Goal: Task Accomplishment & Management: Use online tool/utility

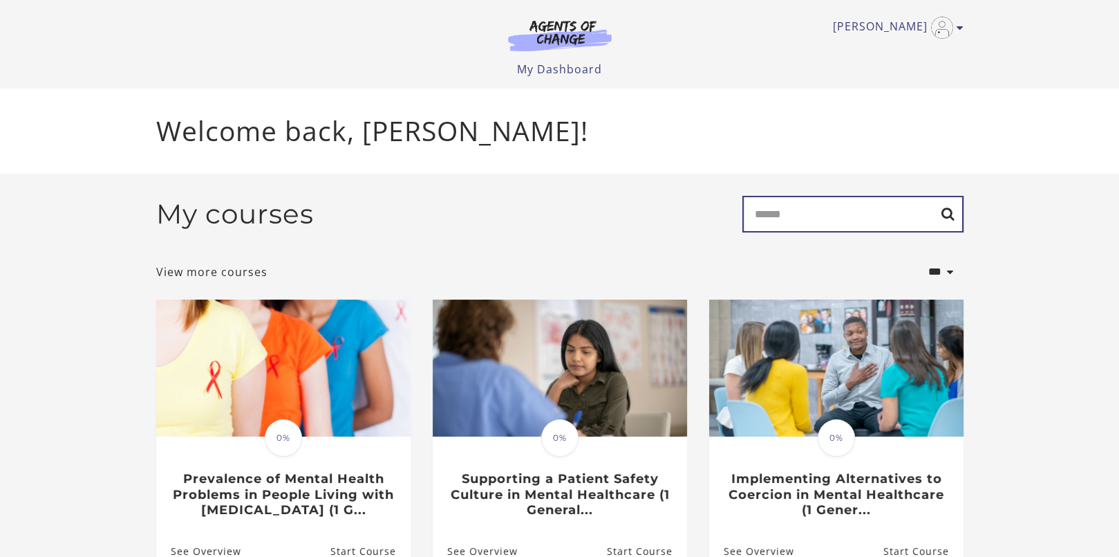
click at [855, 214] on input "Search" at bounding box center [853, 214] width 221 height 37
type input "****"
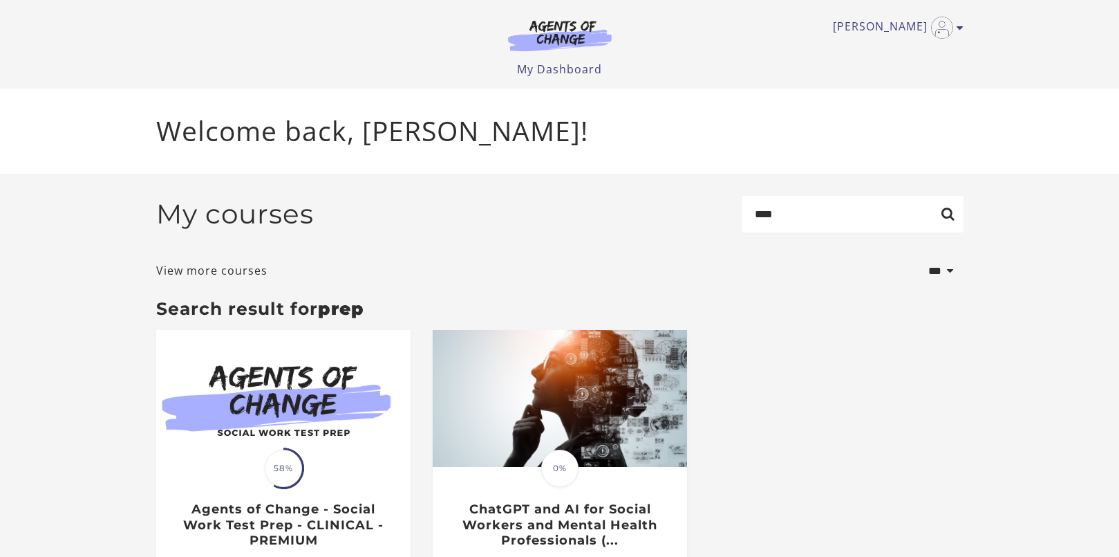
click at [298, 402] on img at bounding box center [283, 398] width 254 height 137
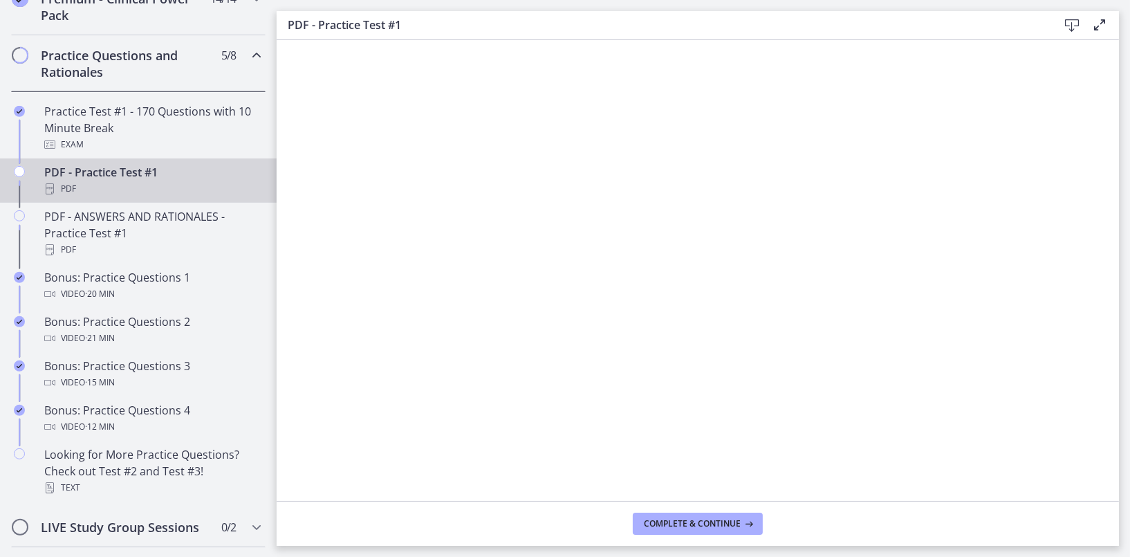
scroll to position [899, 0]
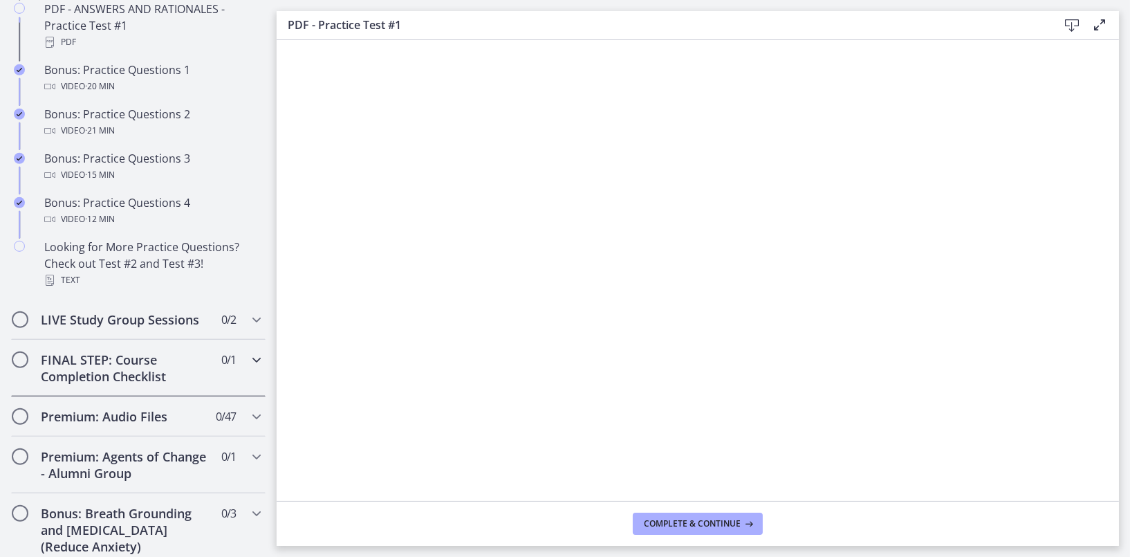
click at [196, 383] on h2 "FINAL STEP: Course Completion Checklist" at bounding box center [125, 367] width 169 height 33
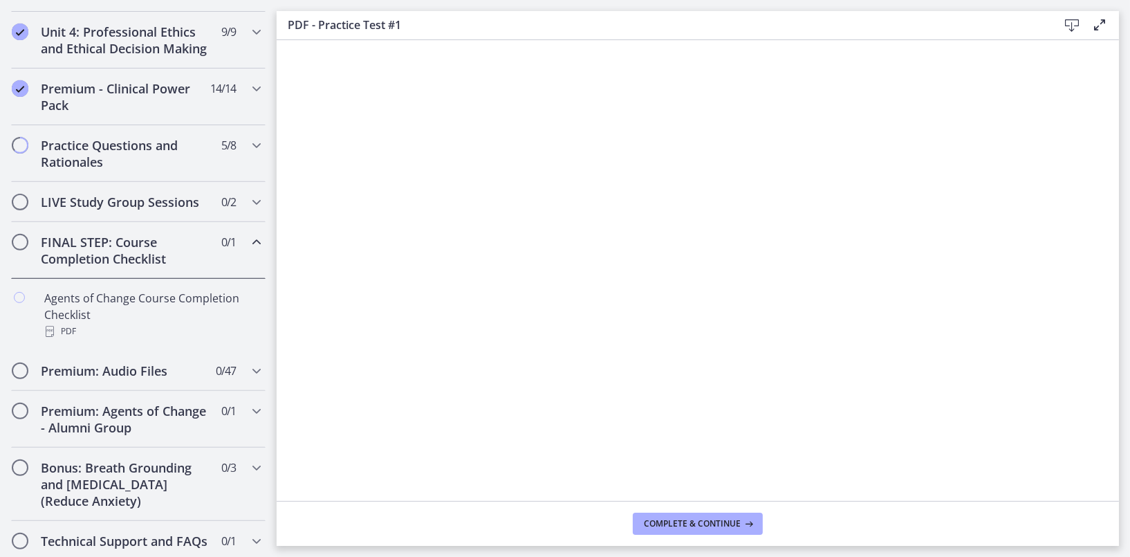
scroll to position [570, 0]
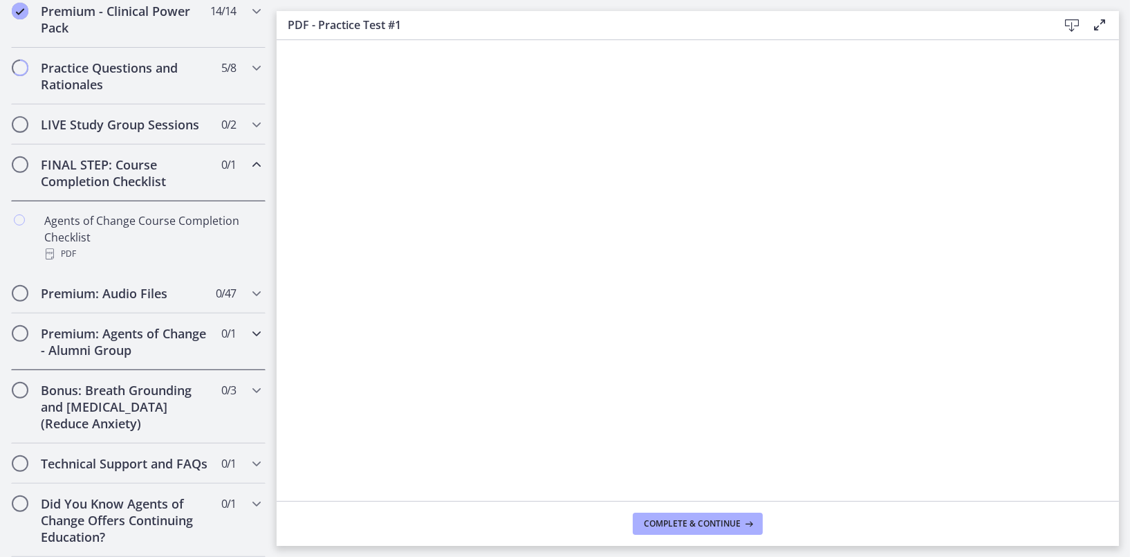
click at [129, 325] on h2 "Premium: Agents of Change - Alumni Group" at bounding box center [125, 341] width 169 height 33
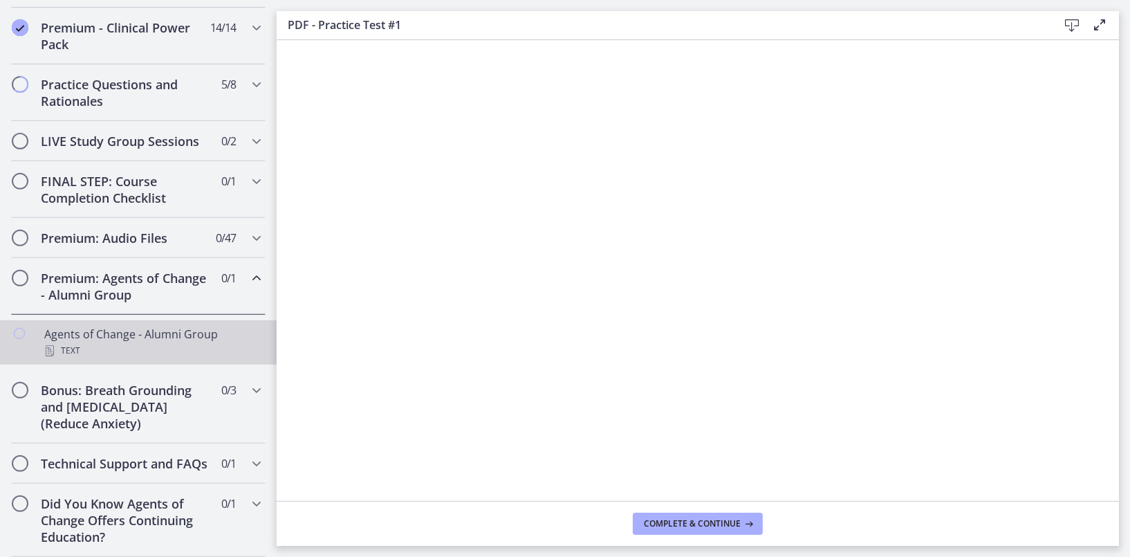
click at [135, 326] on div "Agents of Change - Alumni Group Text" at bounding box center [152, 342] width 216 height 33
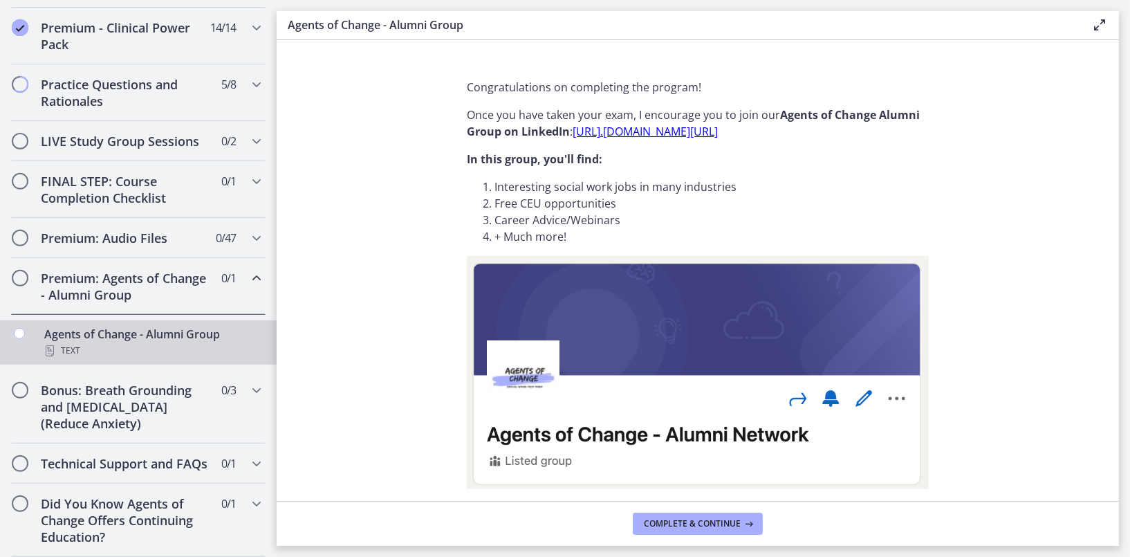
click at [586, 131] on link "[URL]. [DOMAIN_NAME][URL]" at bounding box center [645, 131] width 145 height 15
